Goal: Task Accomplishment & Management: Manage account settings

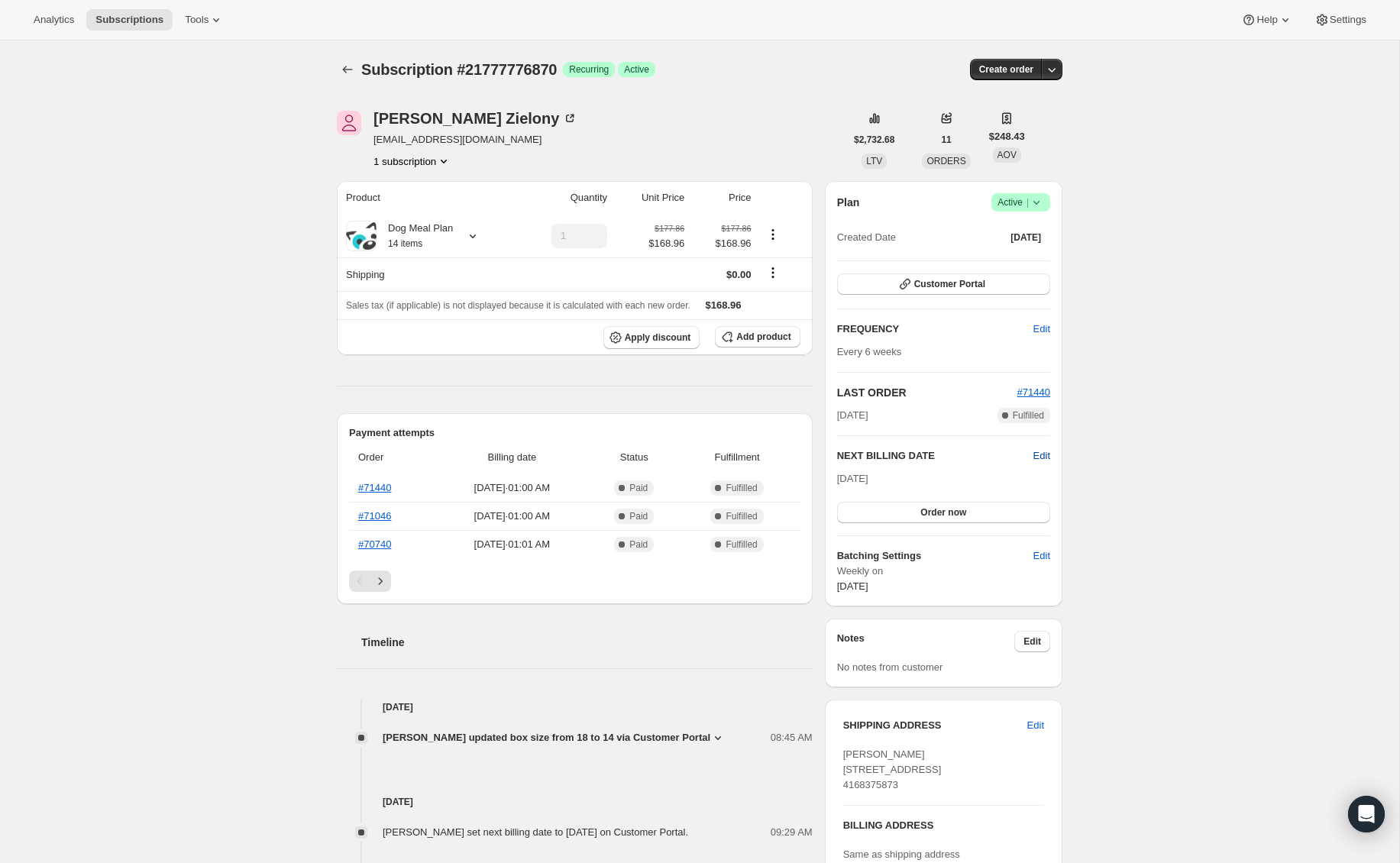
click at [1045, 457] on span "Edit" at bounding box center [1042, 456] width 16 height 15
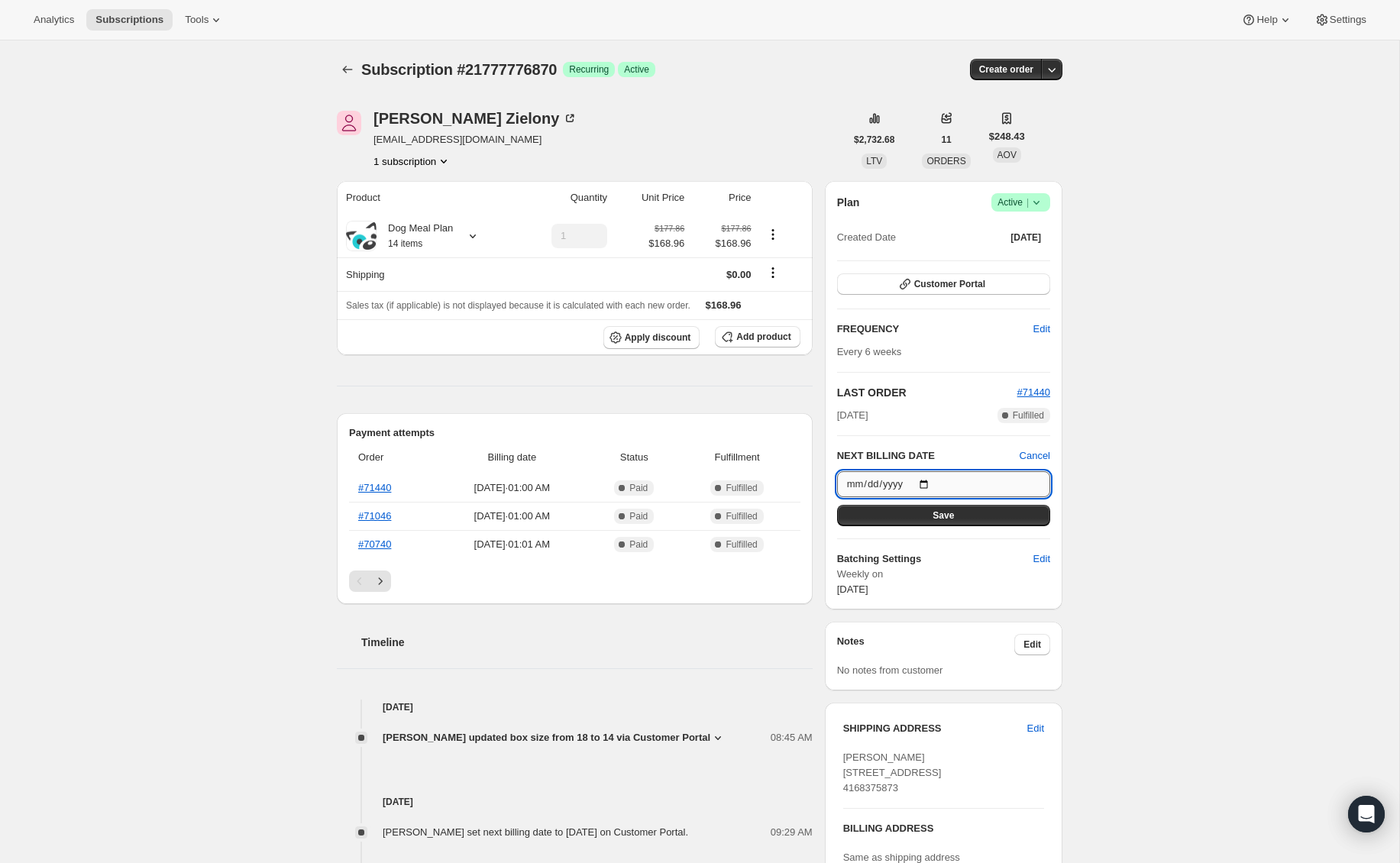
click at [955, 489] on input "[DATE]" at bounding box center [944, 484] width 213 height 26
click at [1172, 502] on div "Subscription #21777776870. This page is ready Subscription #21777776870 Success…" at bounding box center [699, 669] width 1399 height 1257
click at [1031, 453] on span "Cancel" at bounding box center [1035, 456] width 31 height 15
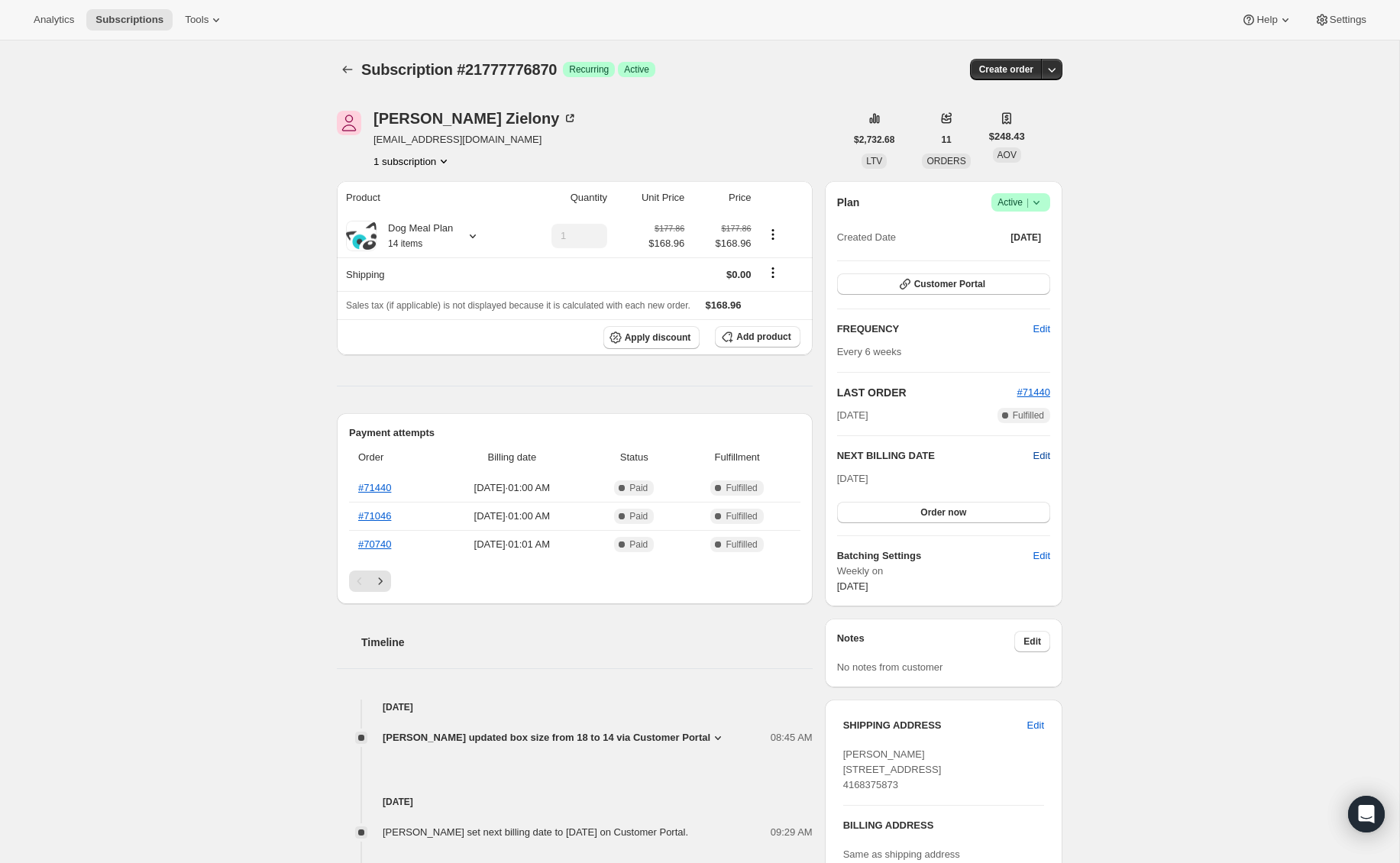
click at [1042, 456] on span "Edit" at bounding box center [1042, 456] width 16 height 15
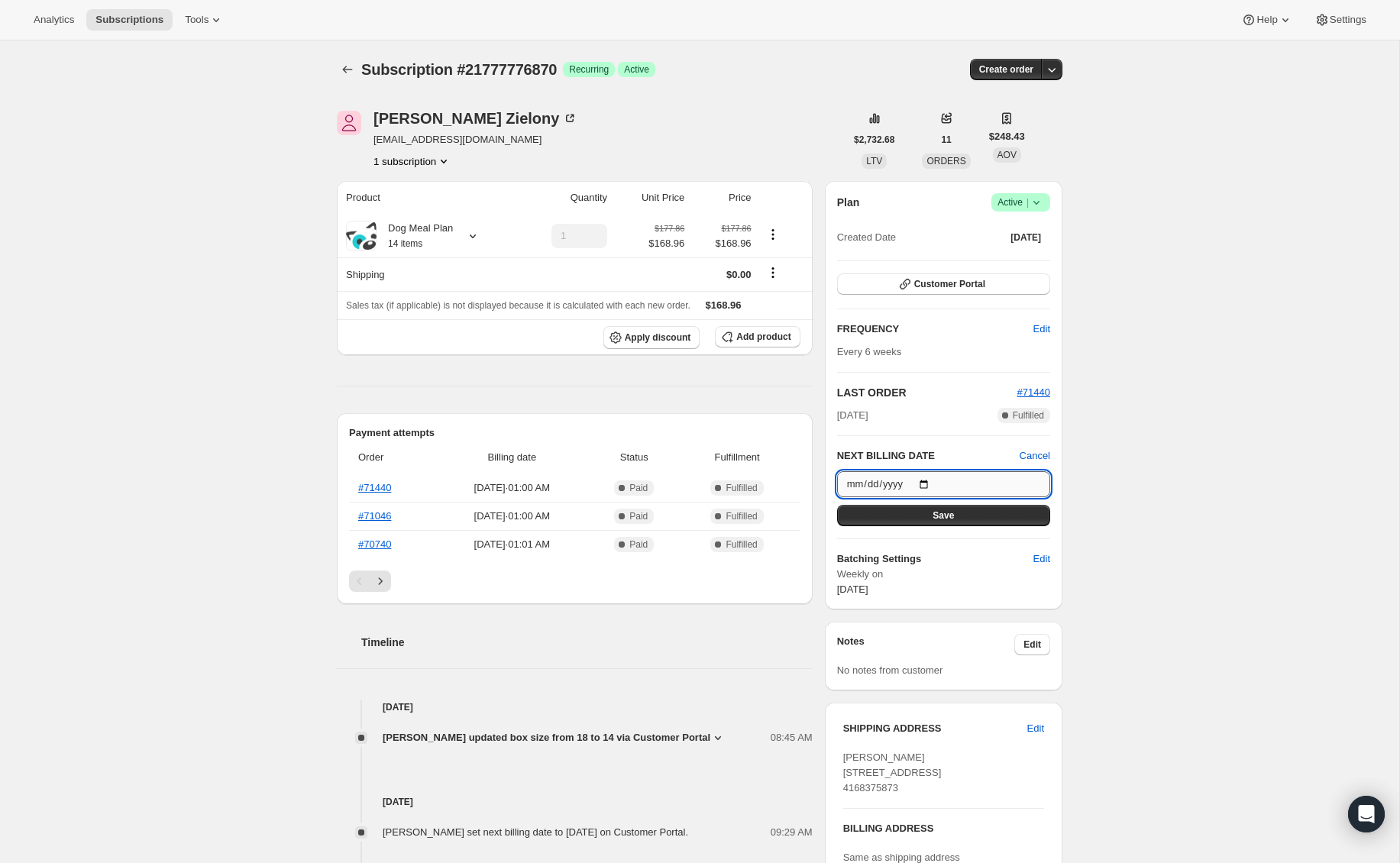
click at [917, 476] on input "[DATE]" at bounding box center [944, 484] width 213 height 26
click at [929, 486] on input "[DATE]" at bounding box center [944, 484] width 213 height 26
click at [967, 514] on button "Save" at bounding box center [944, 516] width 213 height 22
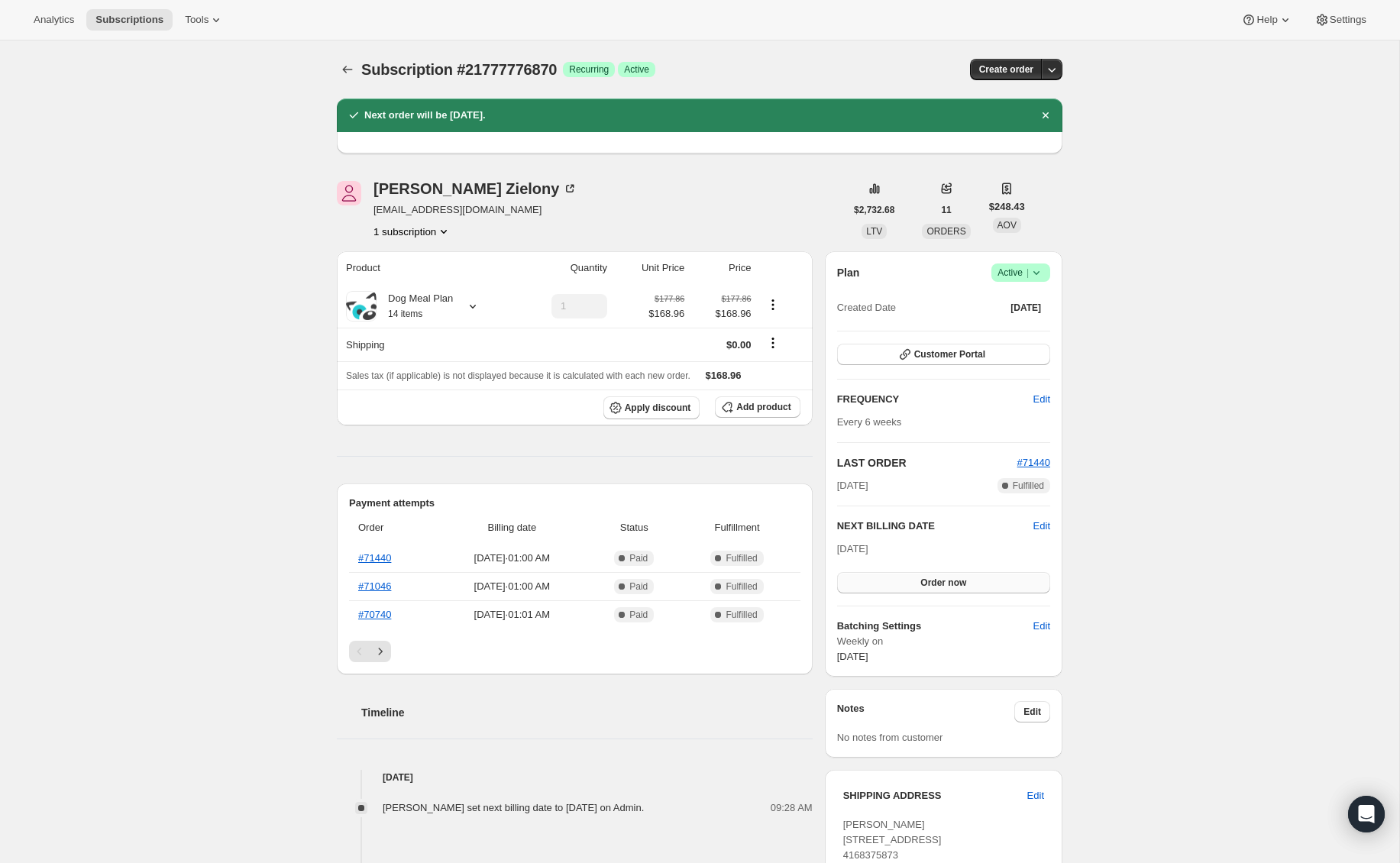
click at [881, 580] on button "Order now" at bounding box center [944, 583] width 213 height 22
click at [881, 580] on button "Click to confirm" at bounding box center [944, 583] width 213 height 22
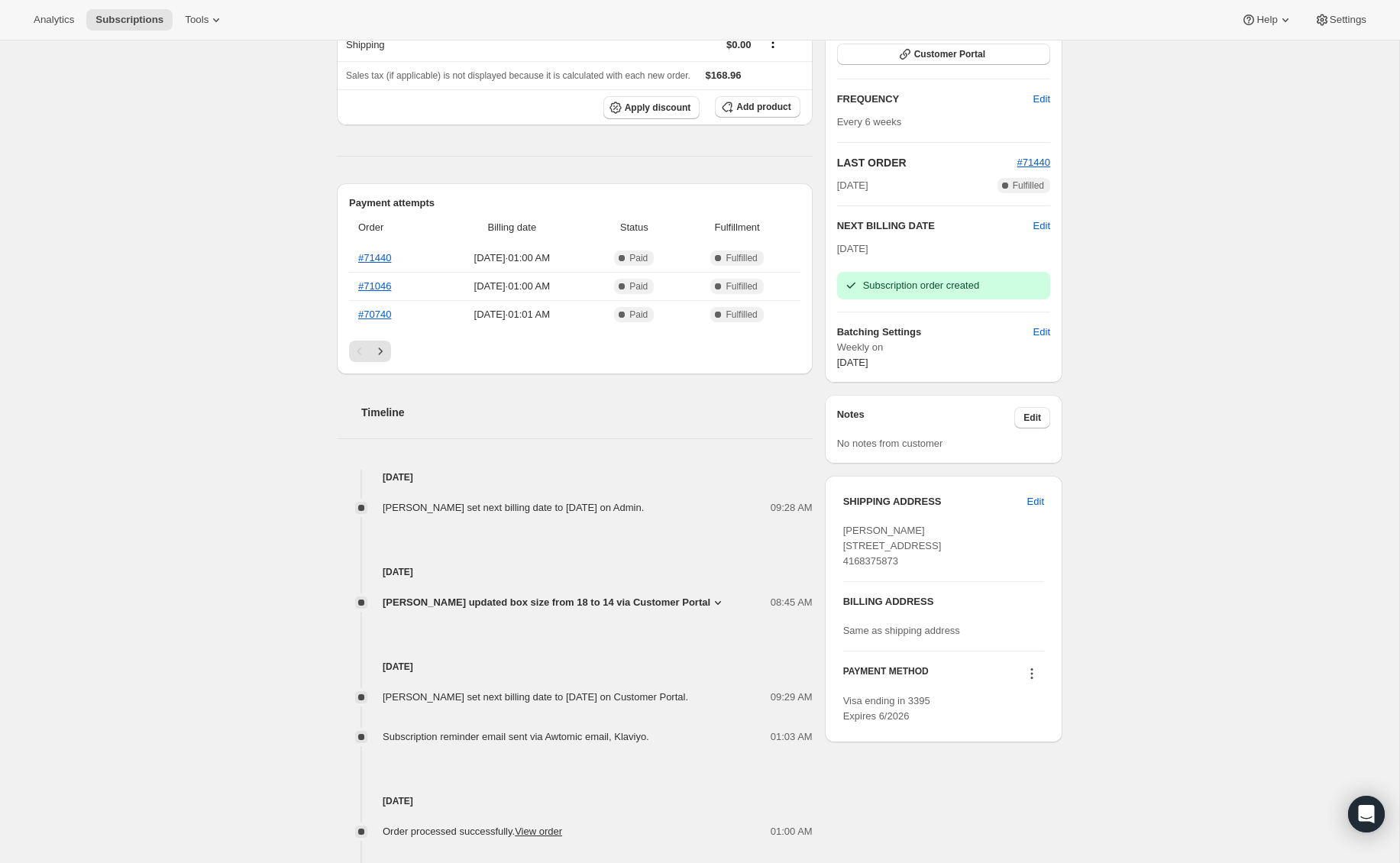
scroll to position [307, 0]
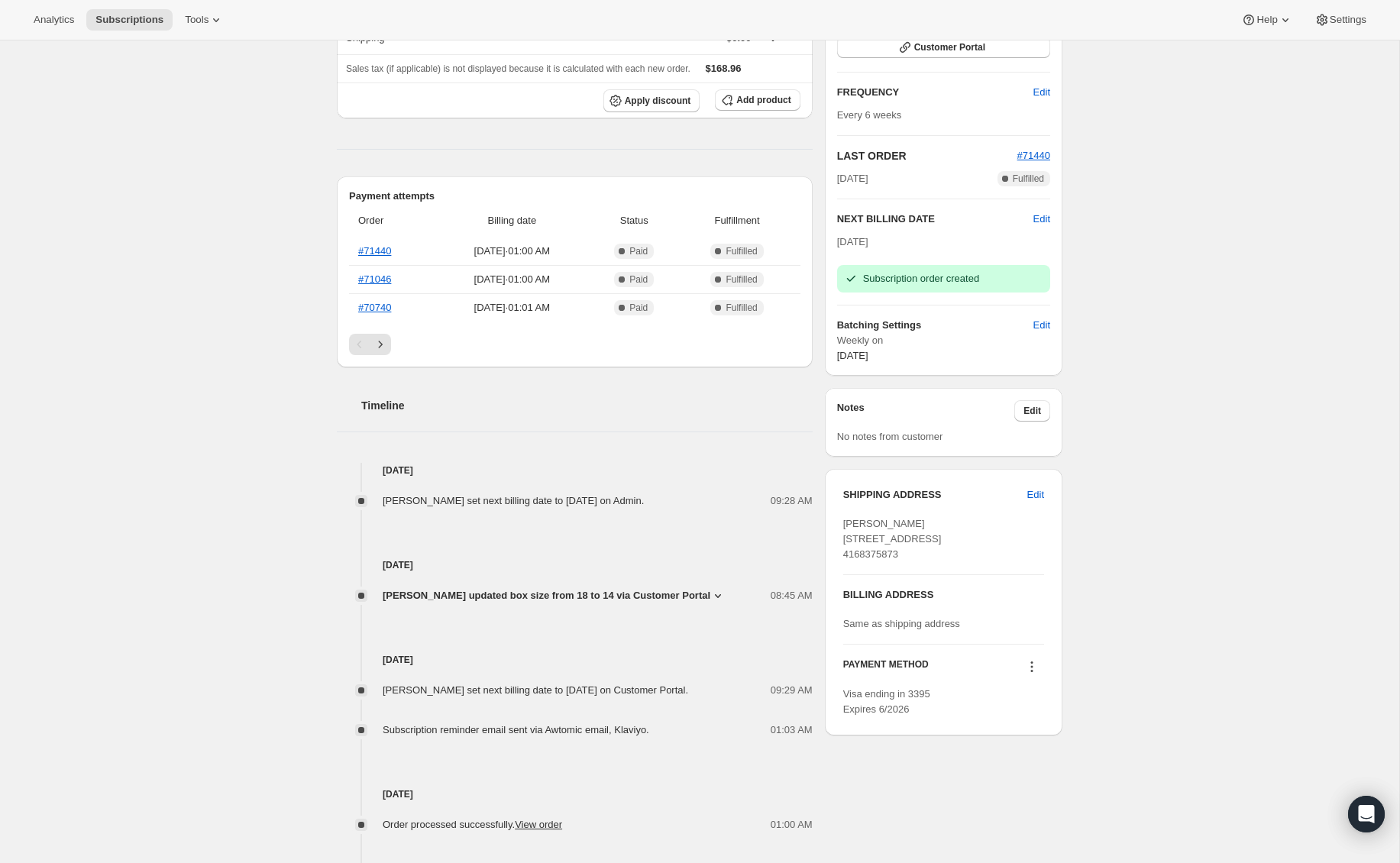
click at [715, 597] on icon at bounding box center [717, 597] width 6 height 4
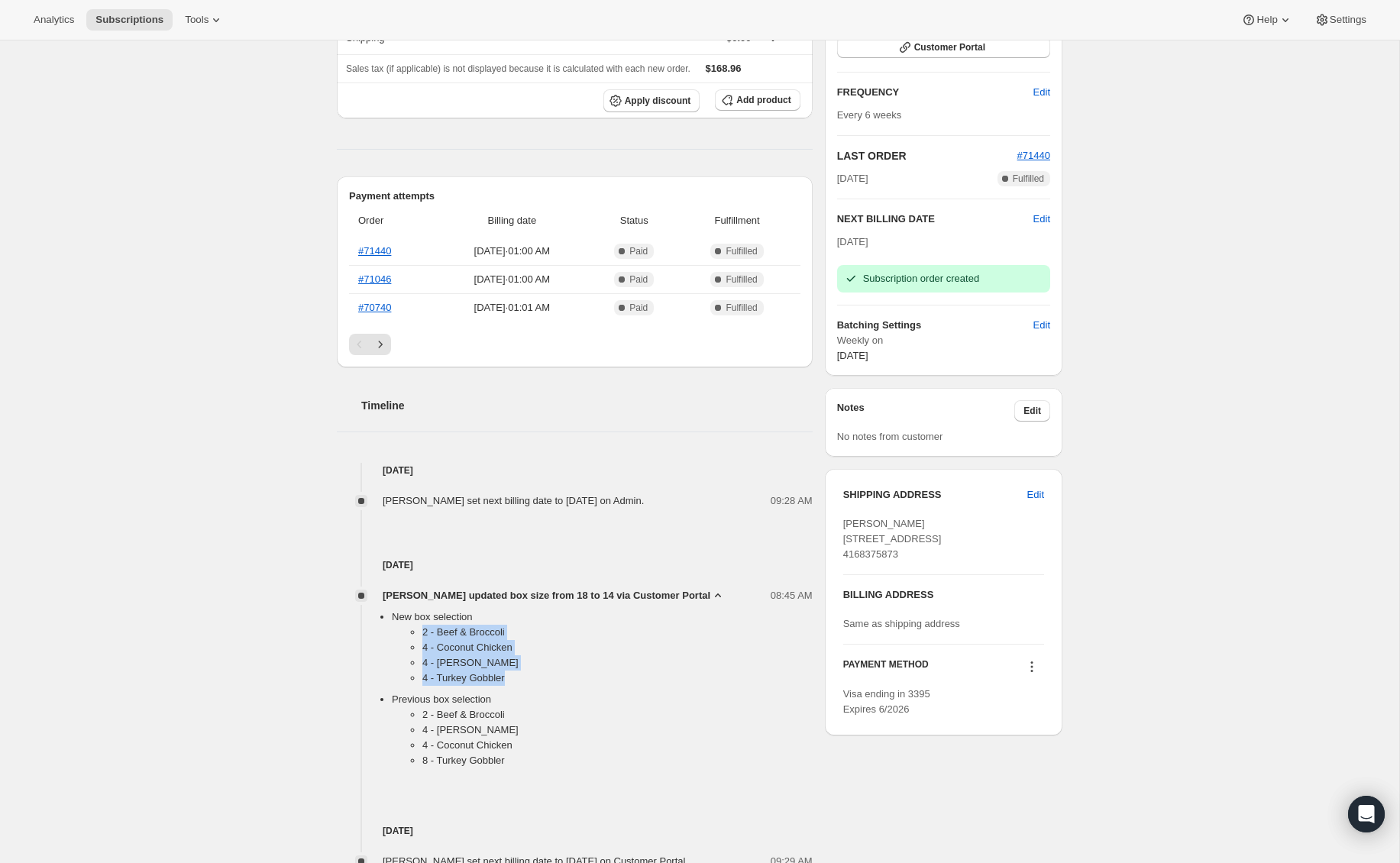
drag, startPoint x: 516, startPoint y: 680, endPoint x: 407, endPoint y: 635, distance: 117.9
click at [415, 628] on ul "2 - Beef & Broccoli 4 - Coconut Chicken 4 - Goji [PERSON_NAME] Beef 4 - Turkey …" at bounding box center [602, 658] width 421 height 67
copy ul "2 - Beef & Broccoli 4 - Coconut Chicken 4 - Goji [PERSON_NAME] Beef 4 - Turkey …"
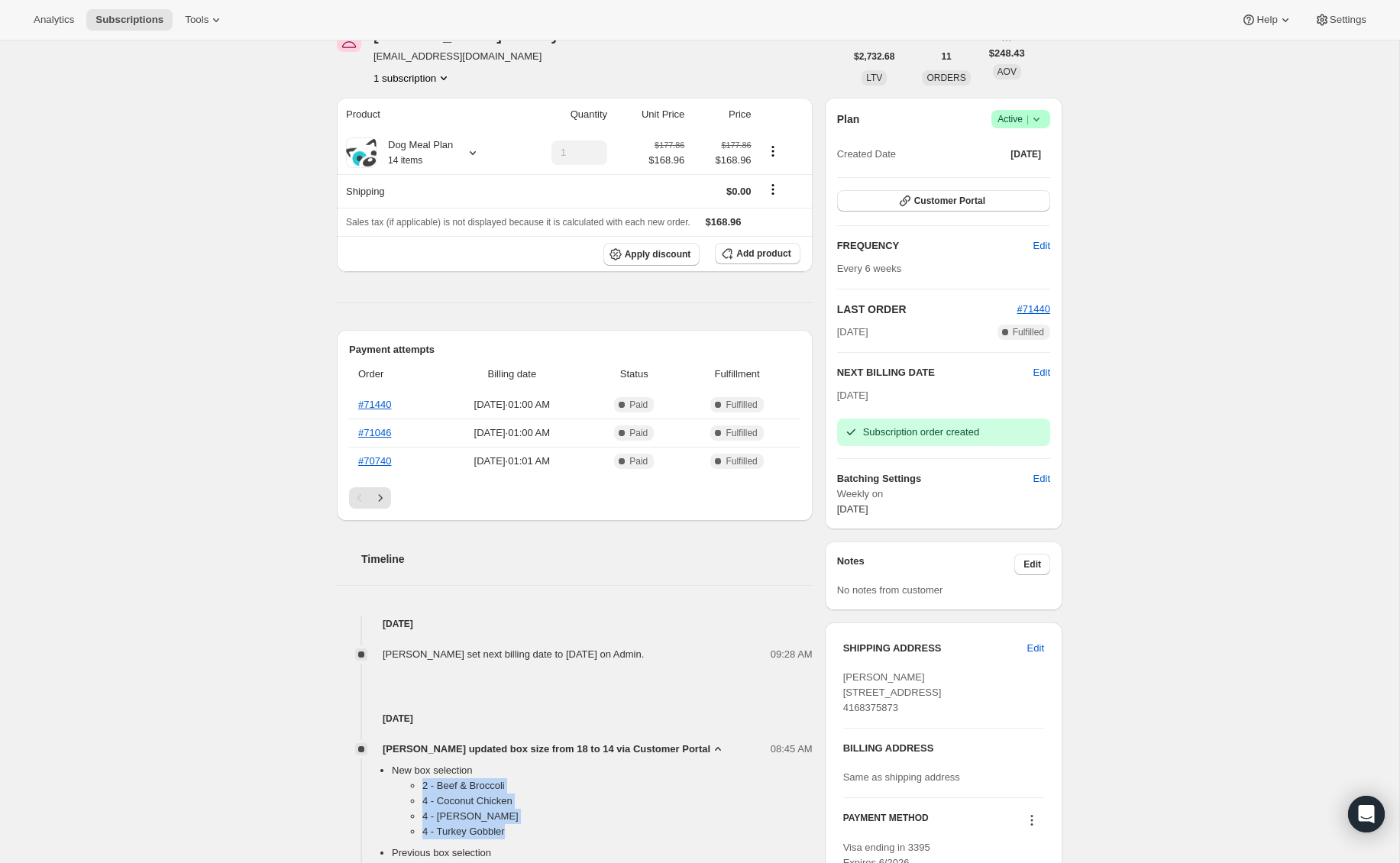
scroll to position [0, 0]
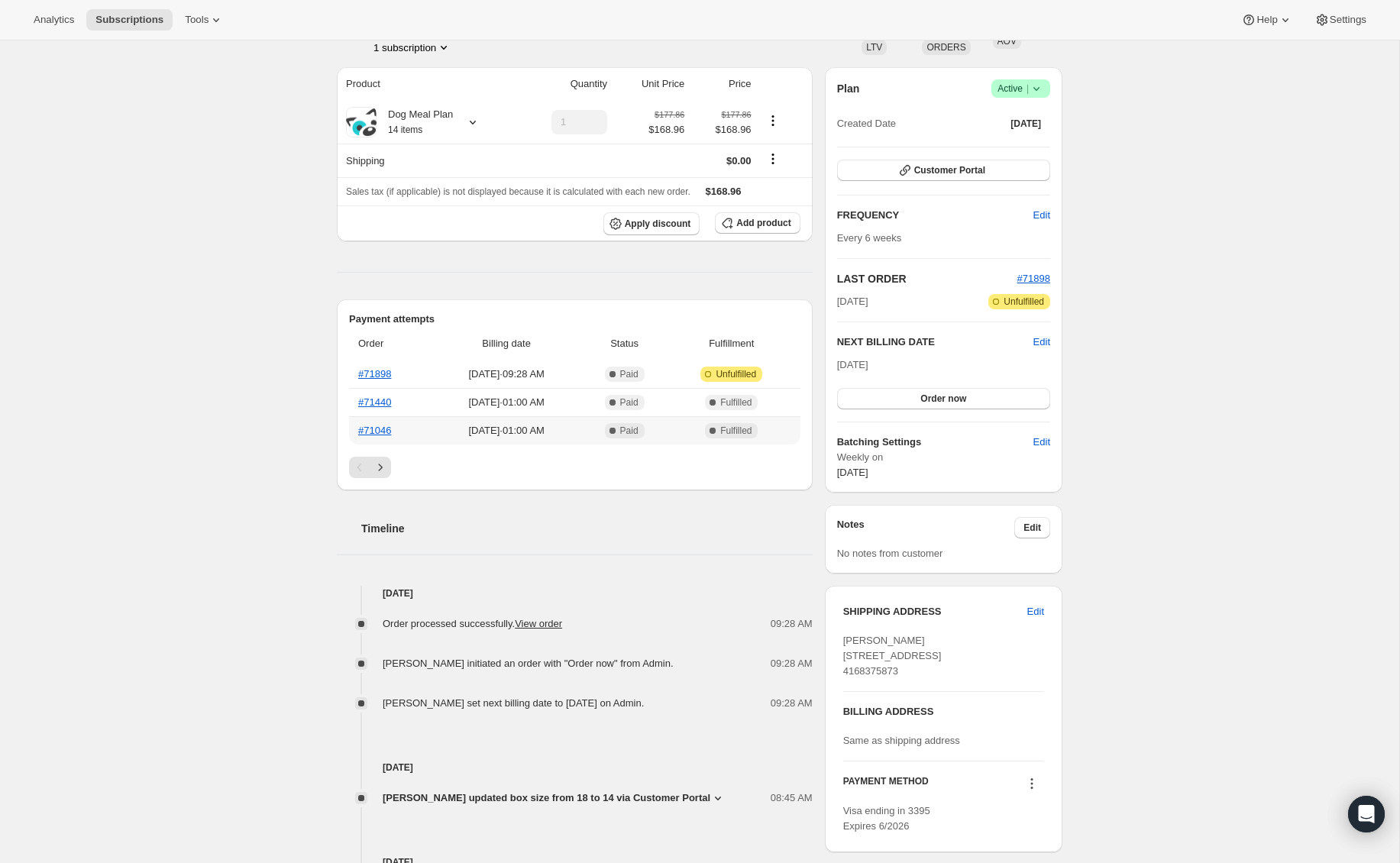
scroll to position [119, 0]
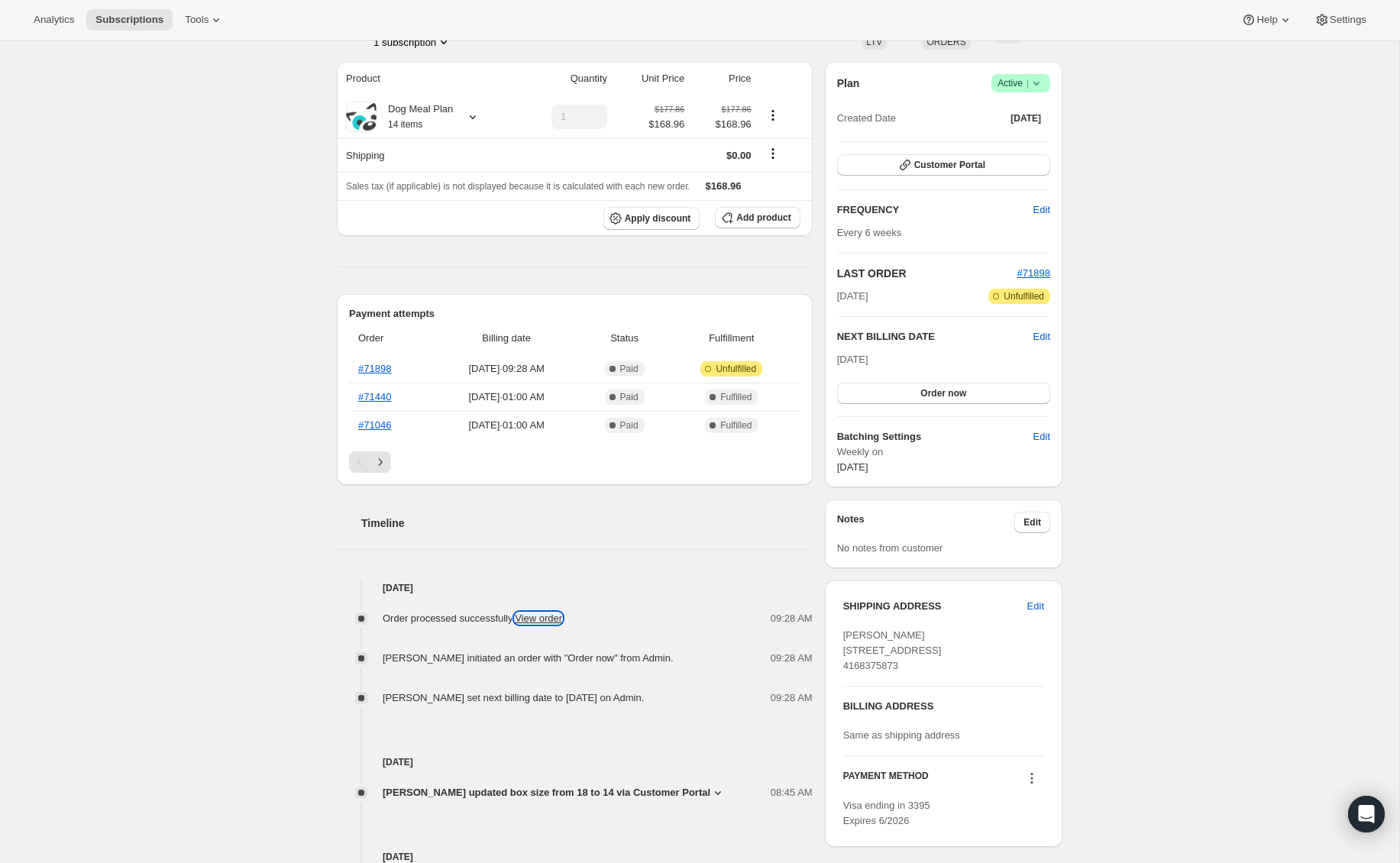
click at [556, 618] on link "View order" at bounding box center [538, 618] width 47 height 12
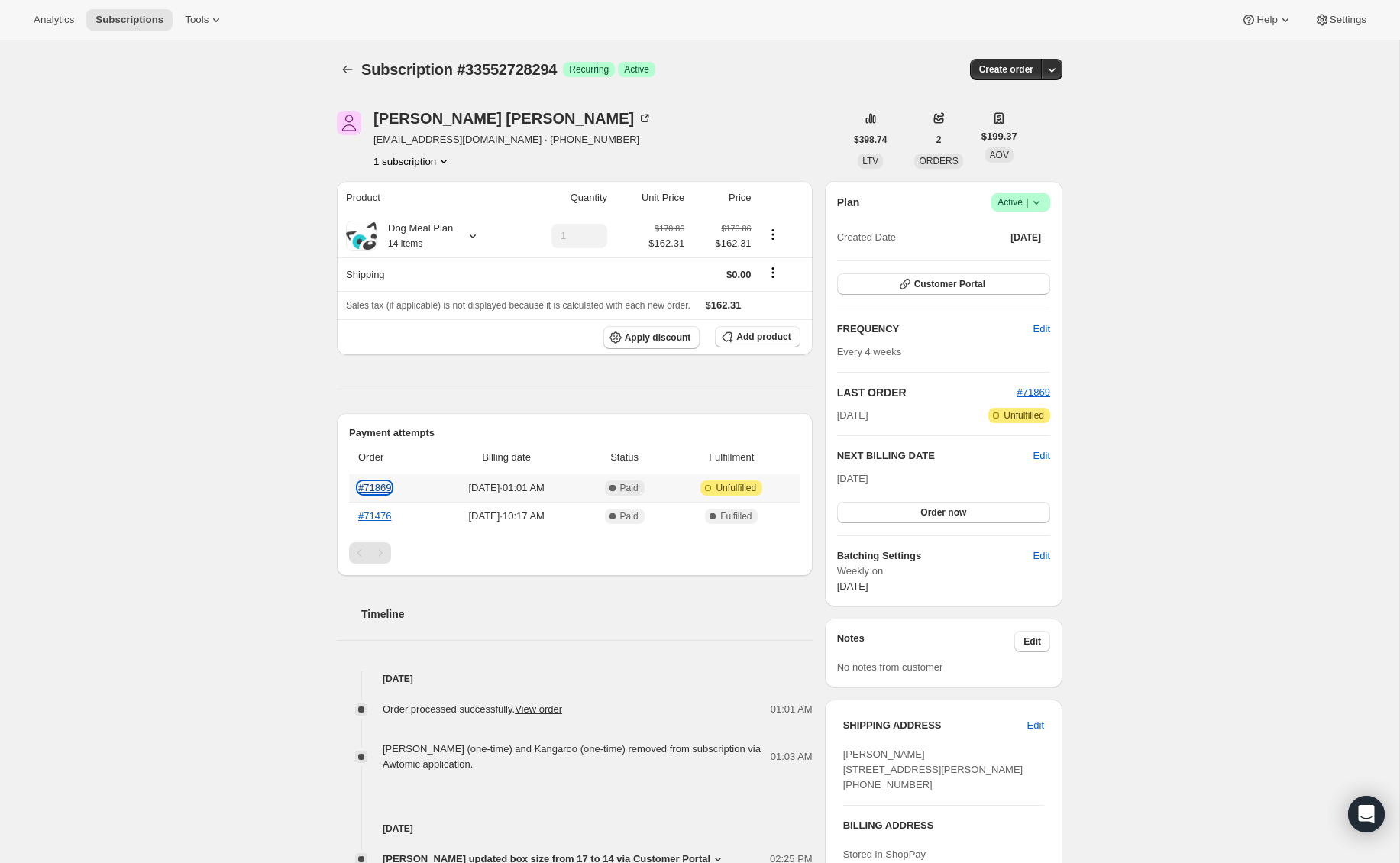
click at [375, 487] on link "#71869" at bounding box center [375, 487] width 33 height 12
